Goal: Task Accomplishment & Management: Manage account settings

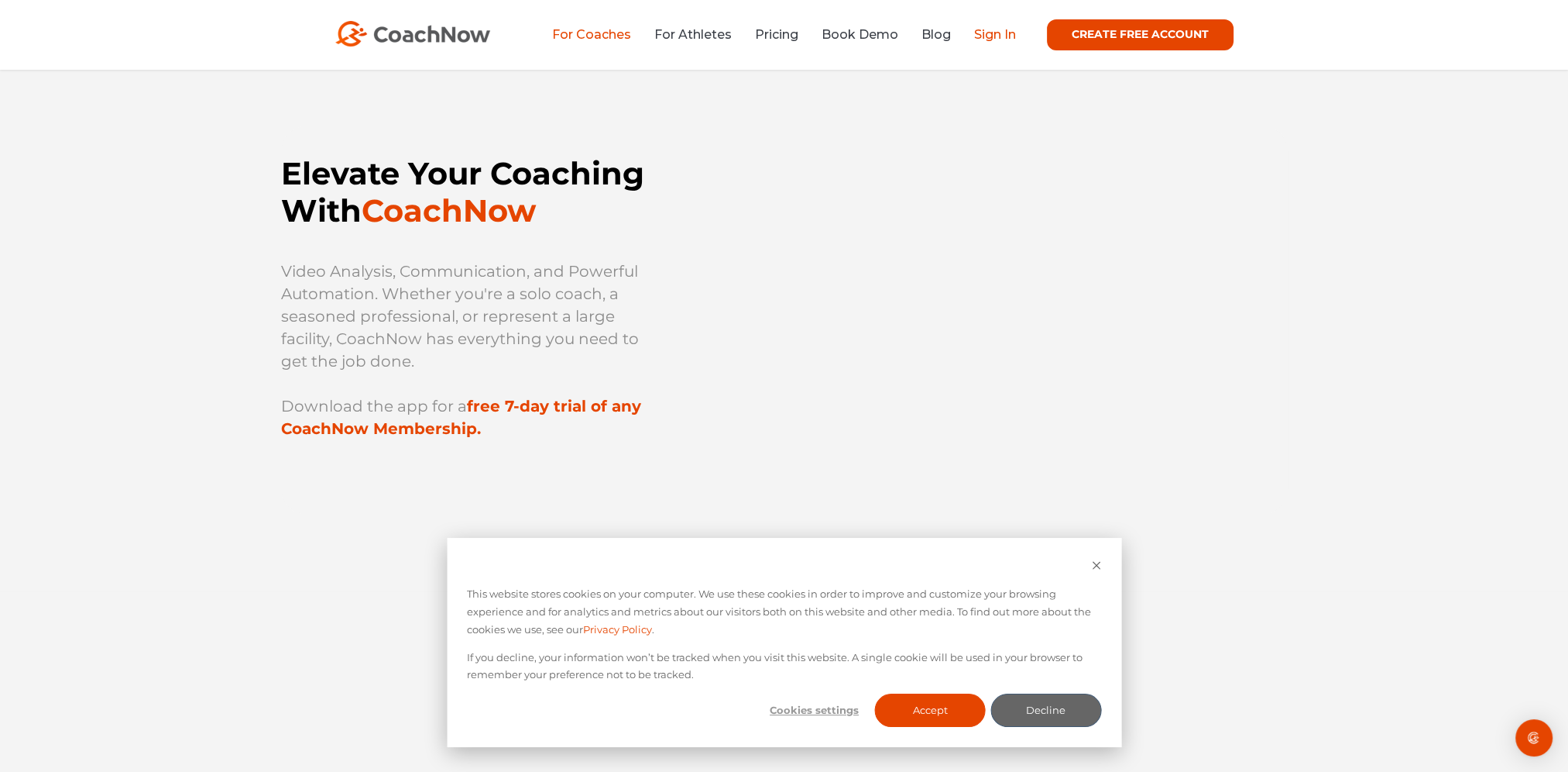
click at [989, 37] on link "Sign In" at bounding box center [995, 34] width 42 height 15
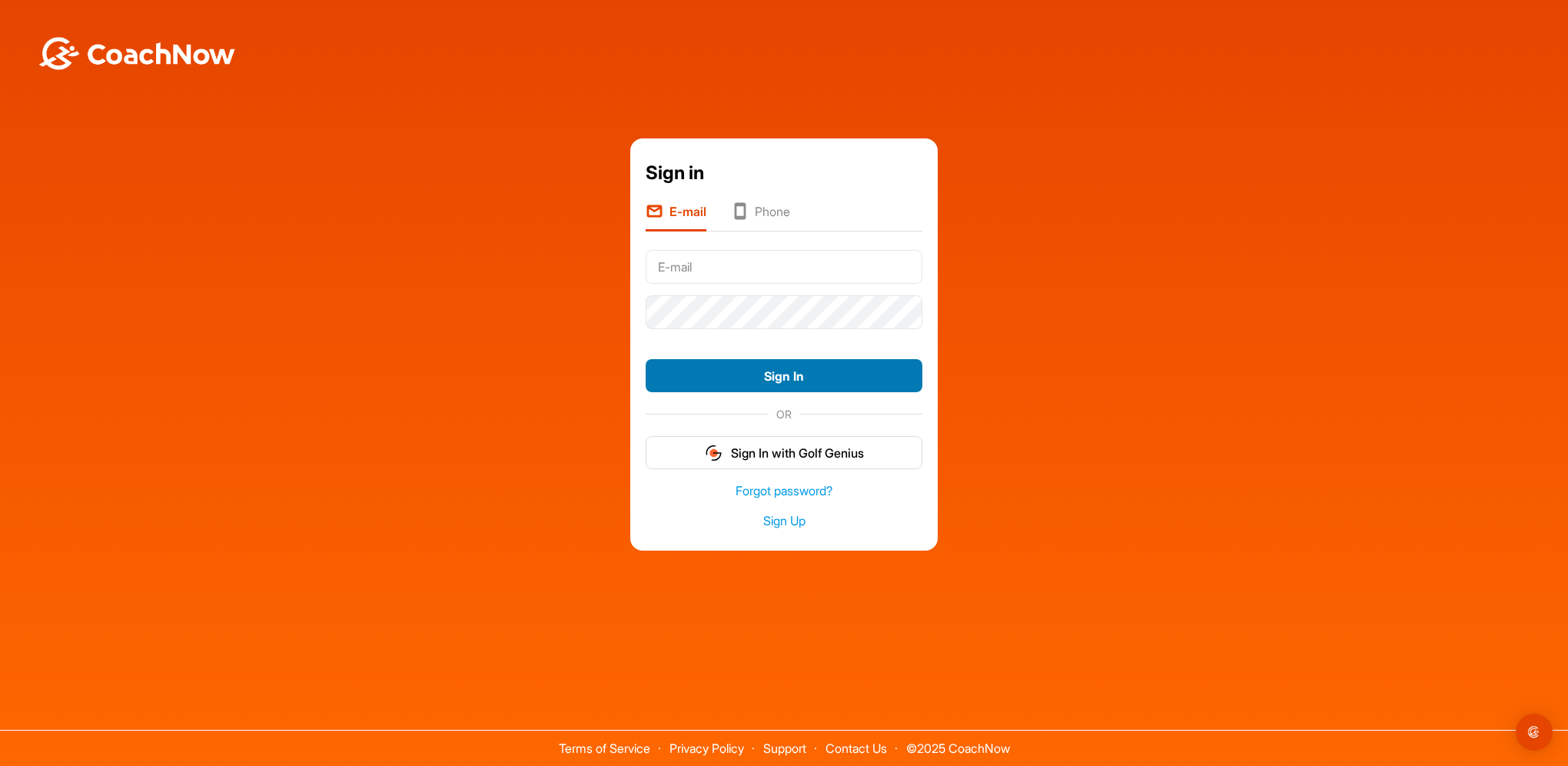
type input "[EMAIL_ADDRESS][DOMAIN_NAME]"
click at [763, 375] on button "Sign In" at bounding box center [784, 375] width 277 height 33
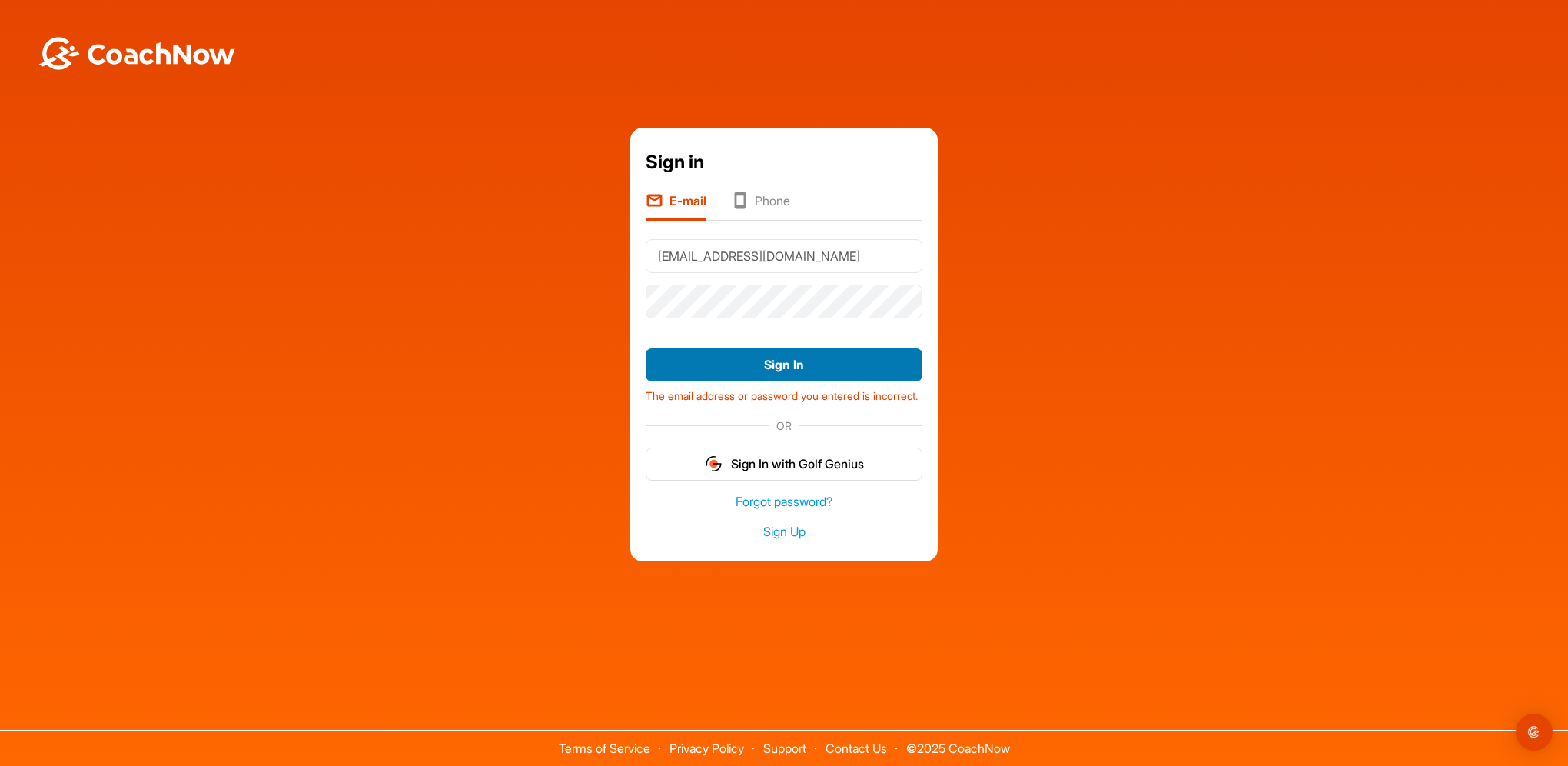
click at [757, 356] on button "Sign In" at bounding box center [784, 365] width 277 height 33
click at [747, 196] on icon at bounding box center [740, 202] width 18 height 21
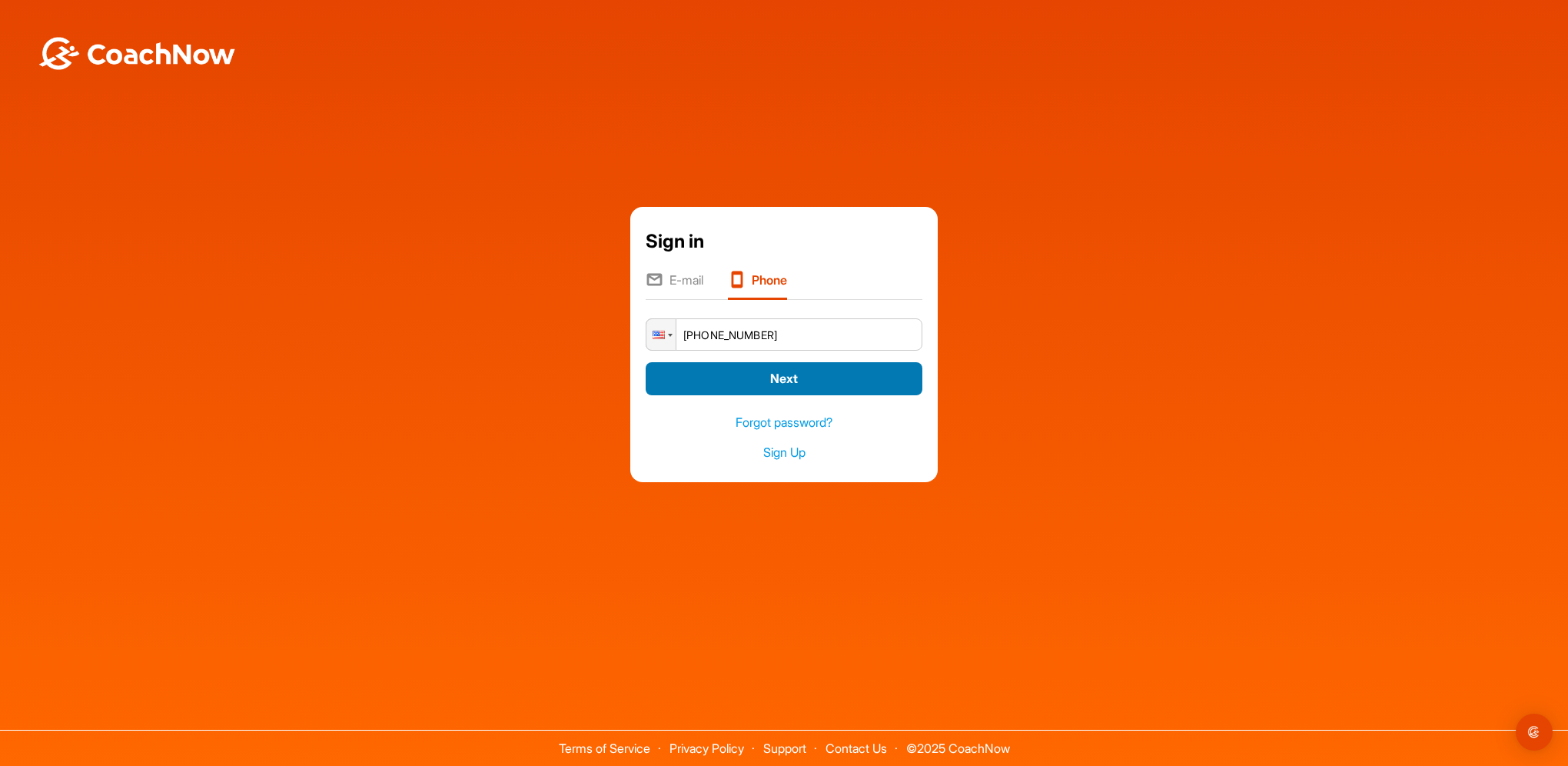
type input "[PHONE_NUMBER]"
click at [777, 375] on button "Next" at bounding box center [784, 378] width 277 height 33
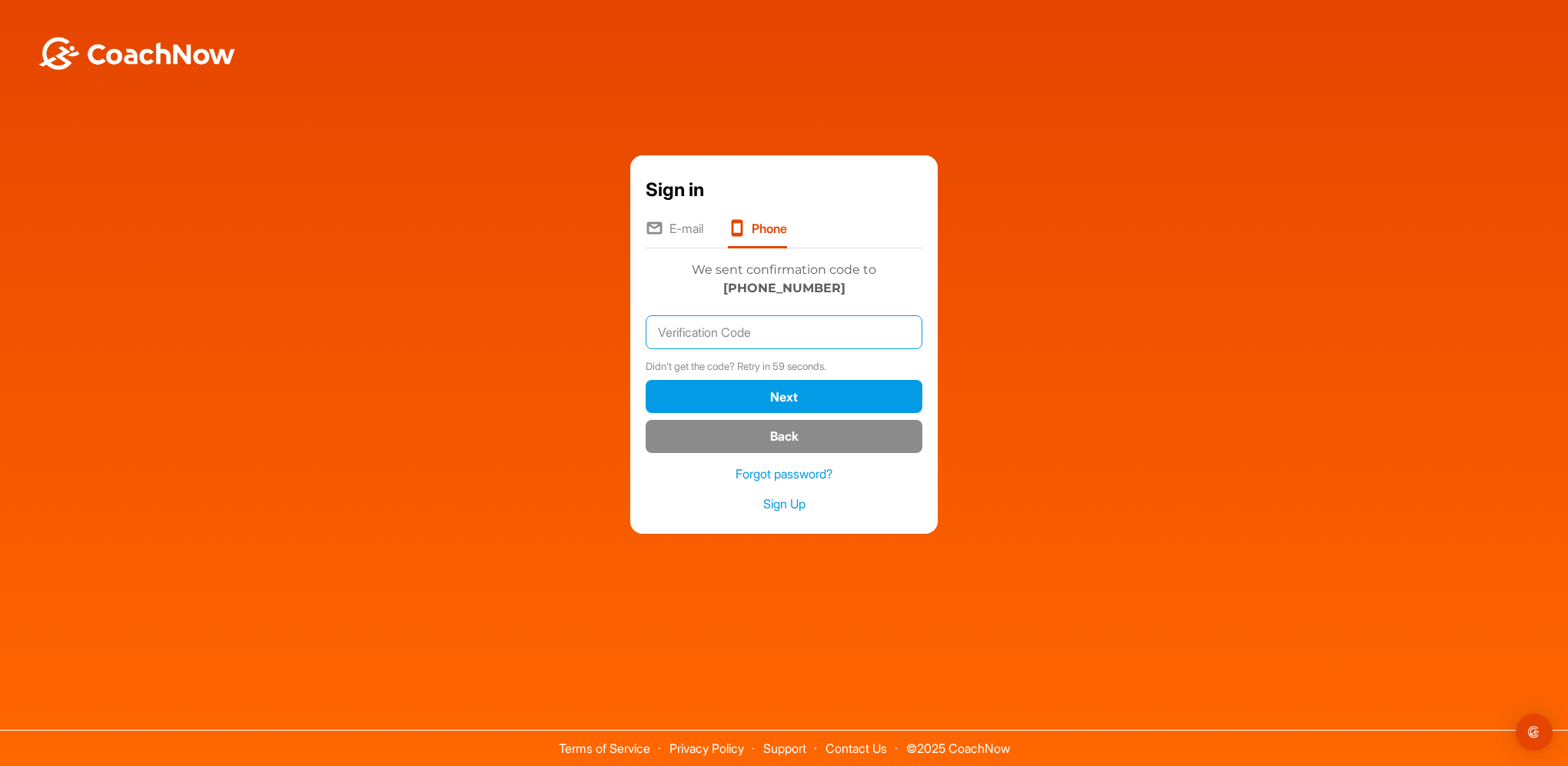
click at [731, 332] on input "text" at bounding box center [784, 332] width 277 height 34
click at [689, 337] on input "text" at bounding box center [784, 332] width 277 height 34
type input "561902"
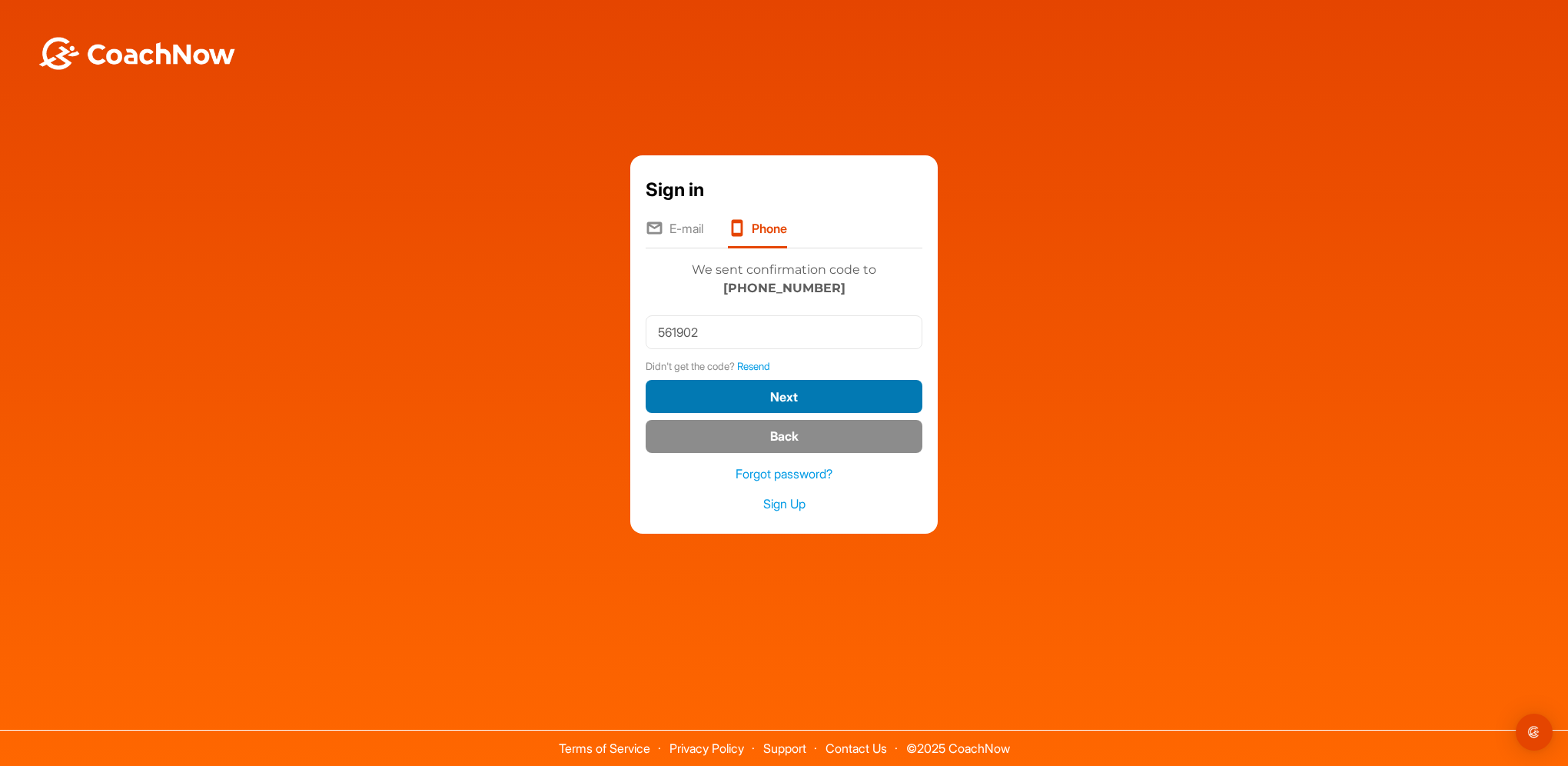
click at [765, 400] on button "Next" at bounding box center [784, 396] width 277 height 33
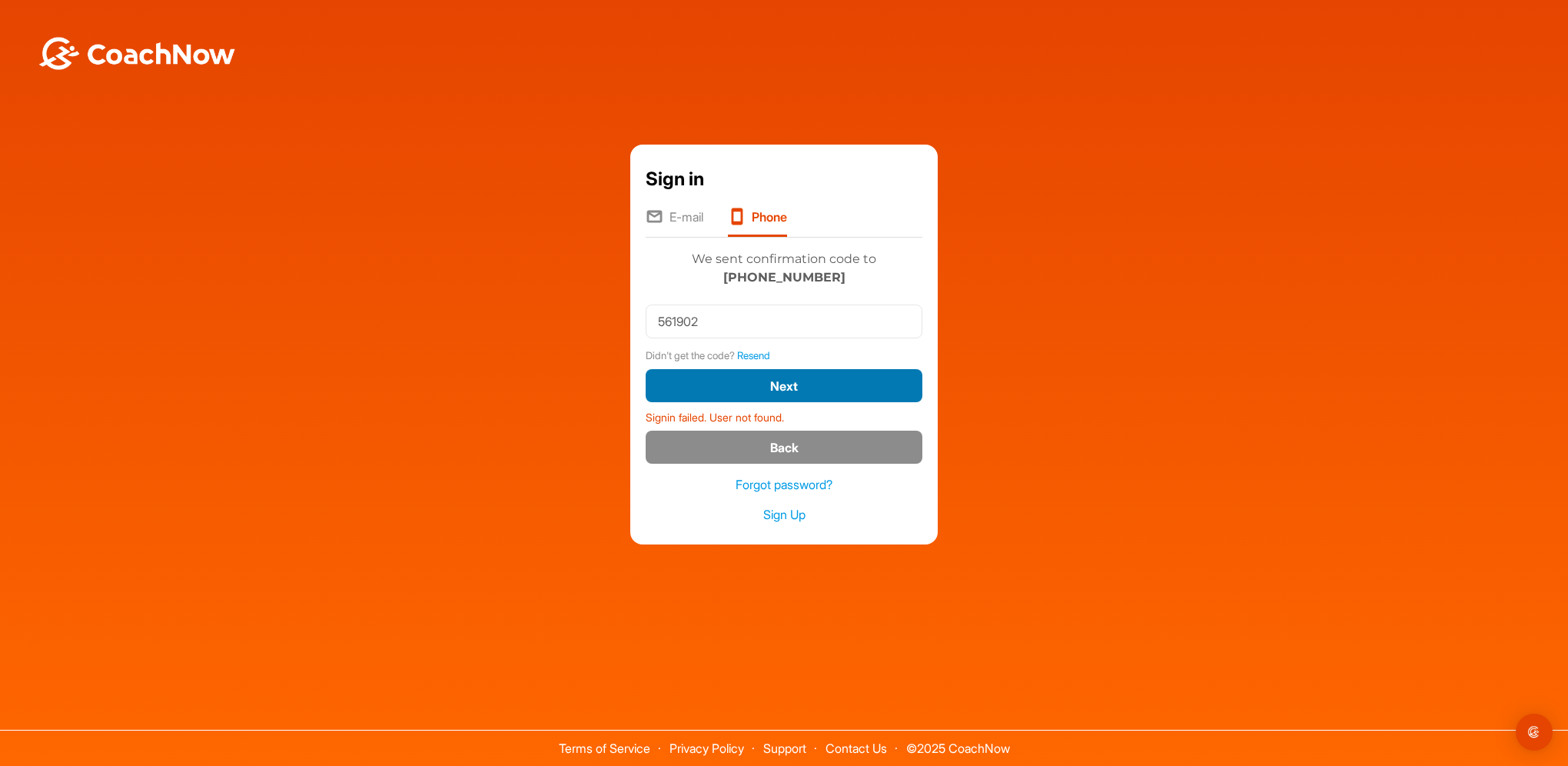
click at [743, 385] on button "Next" at bounding box center [784, 385] width 277 height 33
click at [682, 215] on li "E-mail" at bounding box center [674, 223] width 58 height 29
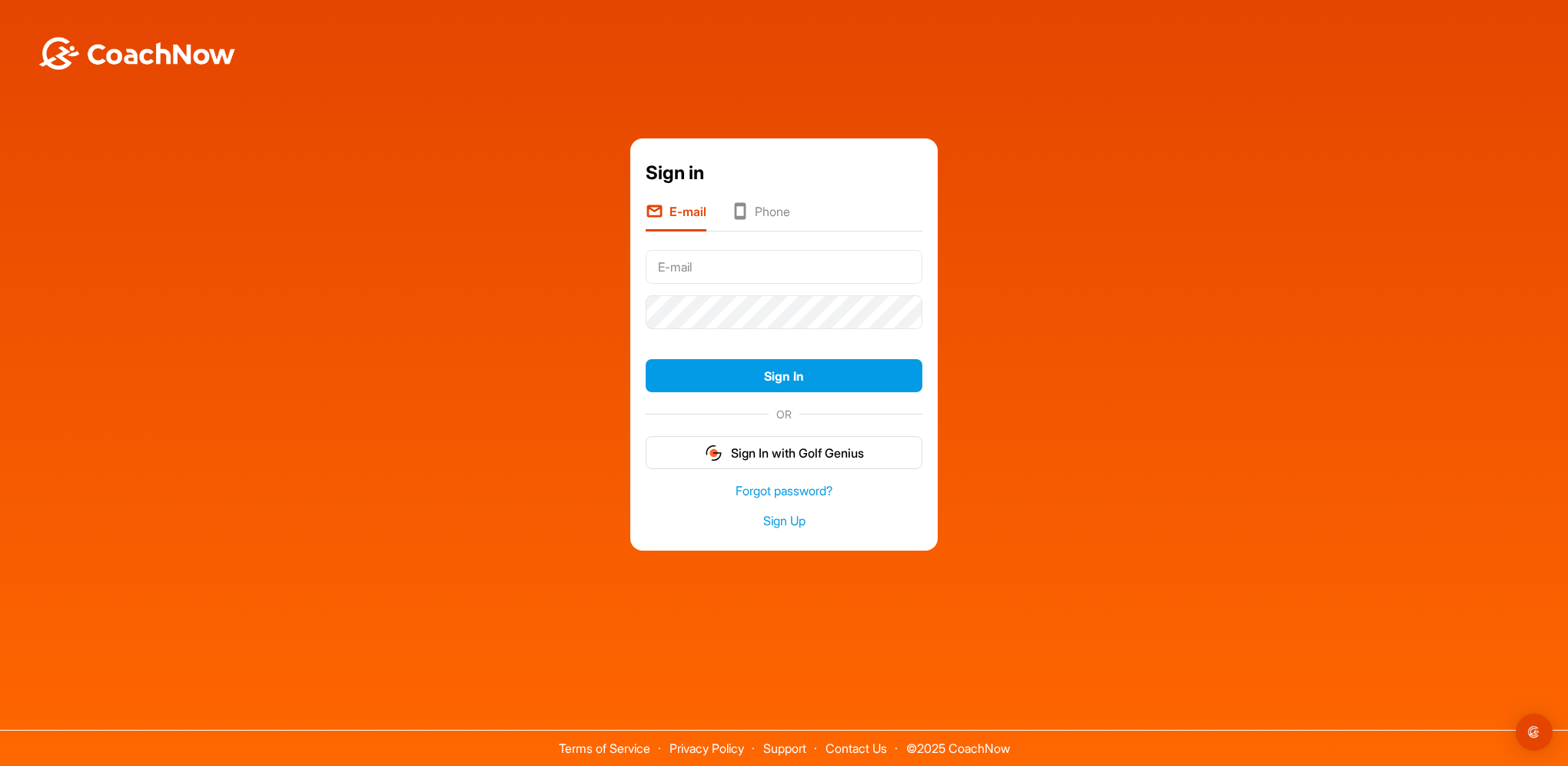
type input "[EMAIL_ADDRESS][DOMAIN_NAME]"
click at [676, 268] on input "[EMAIL_ADDRESS][DOMAIN_NAME]" at bounding box center [784, 267] width 277 height 34
click at [666, 381] on button "Sign In" at bounding box center [784, 375] width 277 height 33
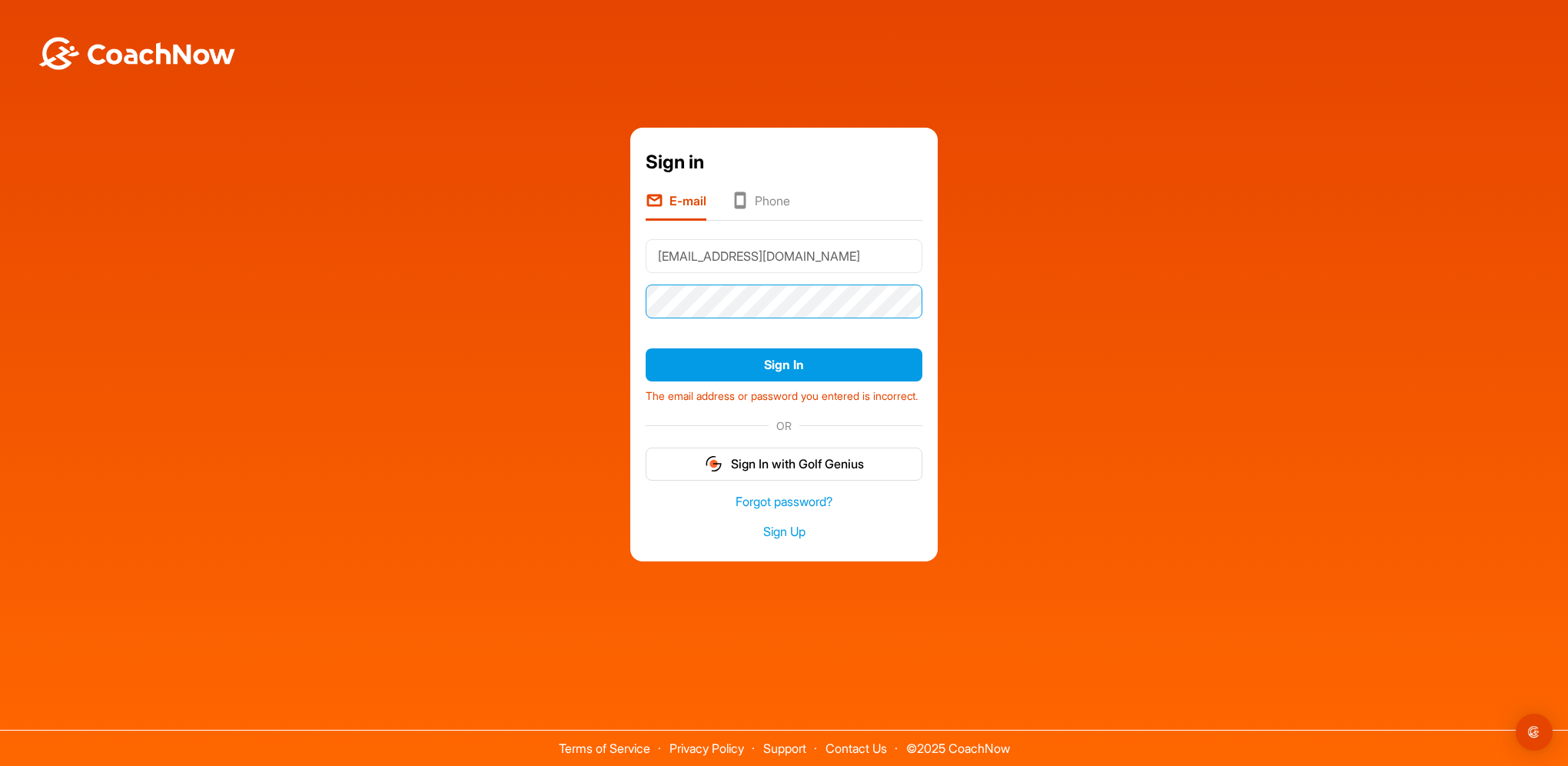
click at [550, 274] on div "Sign in E-mail Phone [EMAIL_ADDRESS][DOMAIN_NAME] Sign In The email address or …" at bounding box center [784, 344] width 1553 height 434
click at [134, 46] on img at bounding box center [137, 53] width 200 height 33
